Goal: Complete application form

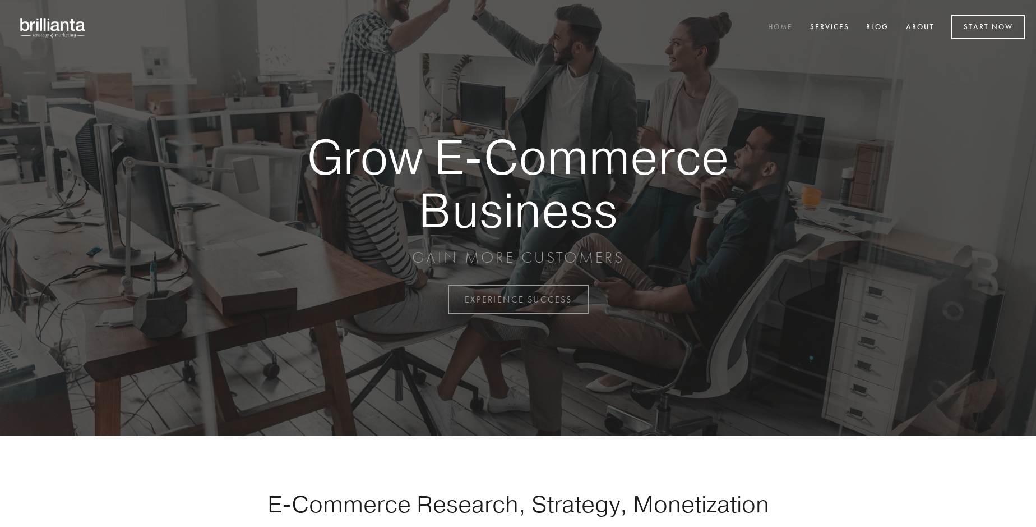
scroll to position [2939, 0]
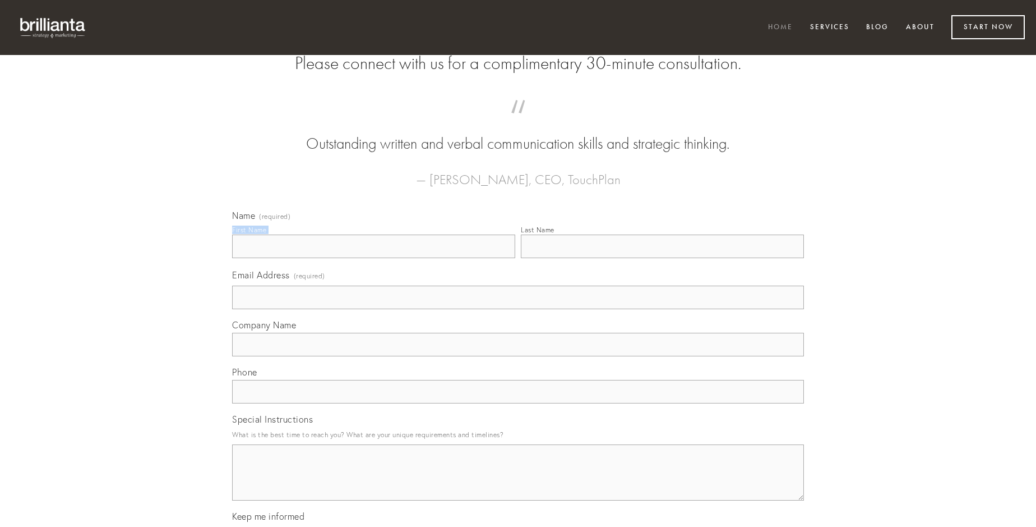
type input "[PERSON_NAME]"
click at [662, 258] on input "Last Name" at bounding box center [662, 246] width 283 height 24
type input "[PERSON_NAME]"
click at [518, 309] on input "Email Address (required)" at bounding box center [518, 297] width 572 height 24
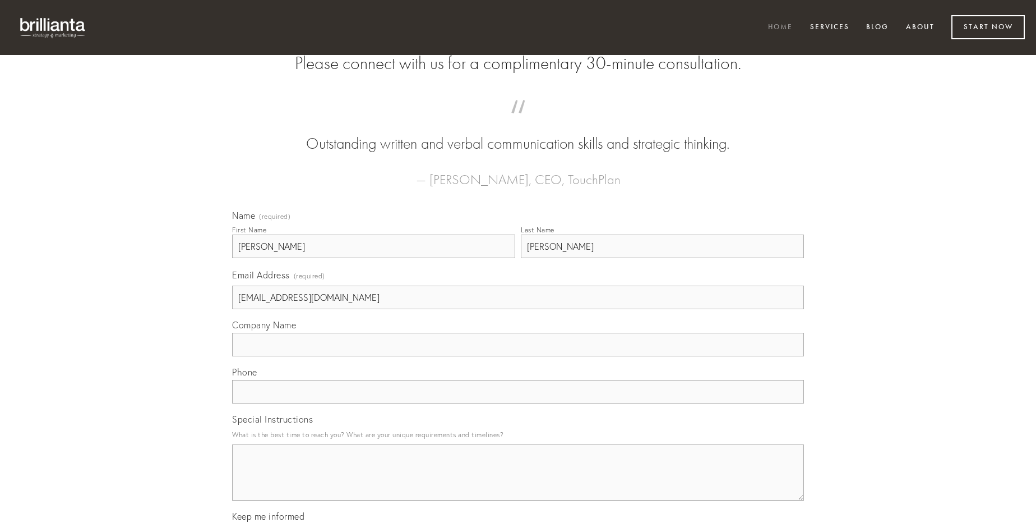
type input "[EMAIL_ADDRESS][DOMAIN_NAME]"
click at [518, 356] on input "Company Name" at bounding box center [518, 345] width 572 height 24
type input "laboriosam"
click at [518, 403] on input "text" at bounding box center [518, 392] width 572 height 24
click at [518, 482] on textarea "Special Instructions" at bounding box center [518, 472] width 572 height 56
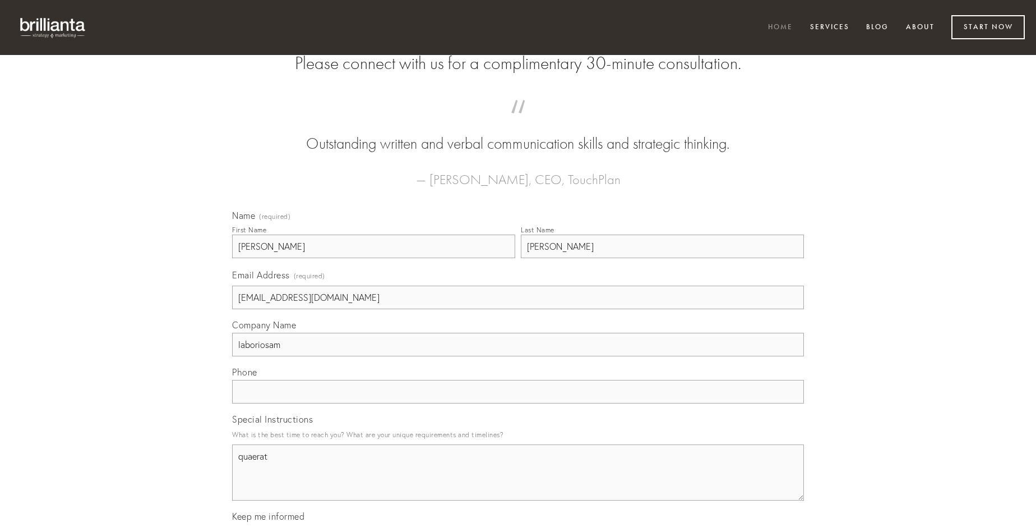
type textarea "quaerat"
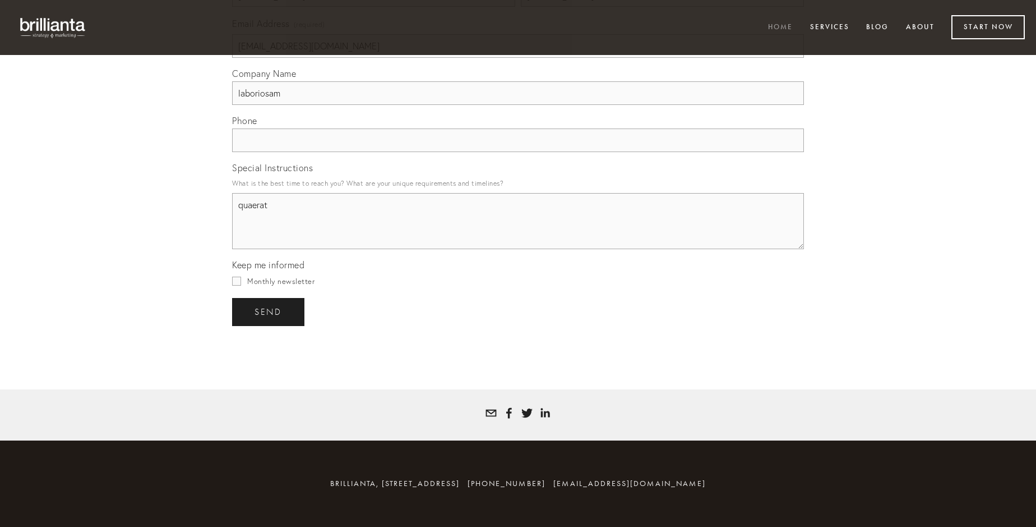
click at [269, 311] on span "send" at bounding box center [268, 312] width 27 height 10
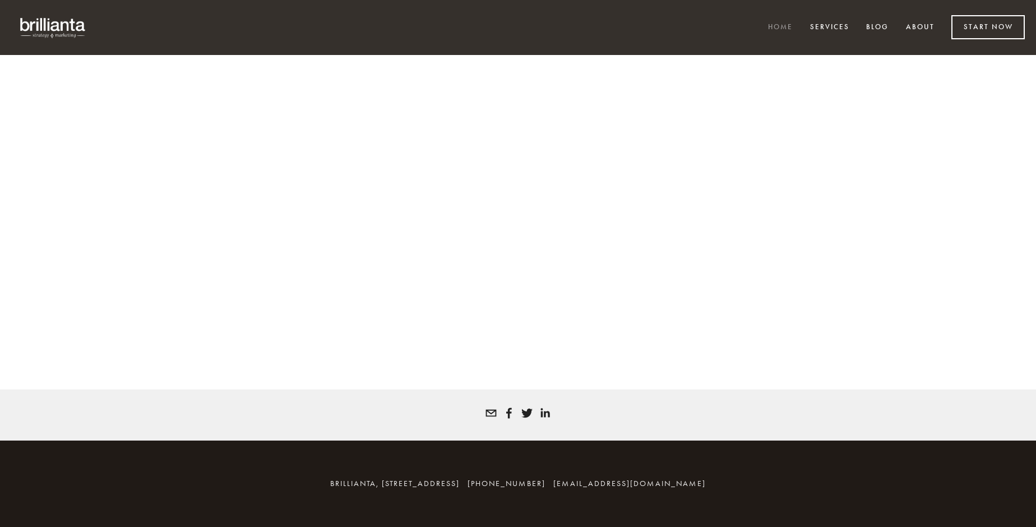
scroll to position [2924, 0]
